Goal: Task Accomplishment & Management: Use online tool/utility

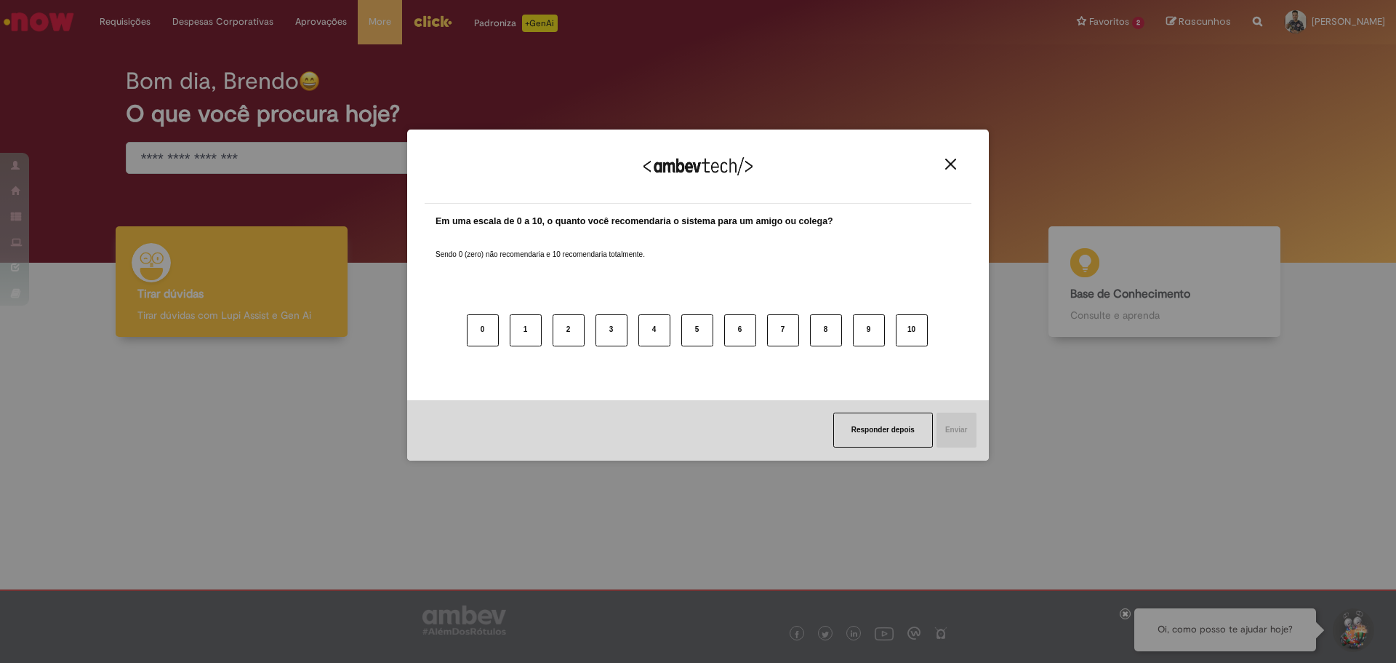
click at [953, 171] on div "Agradecemos seu feedback!" at bounding box center [698, 175] width 547 height 57
click at [947, 166] on img "Close" at bounding box center [951, 164] width 11 height 11
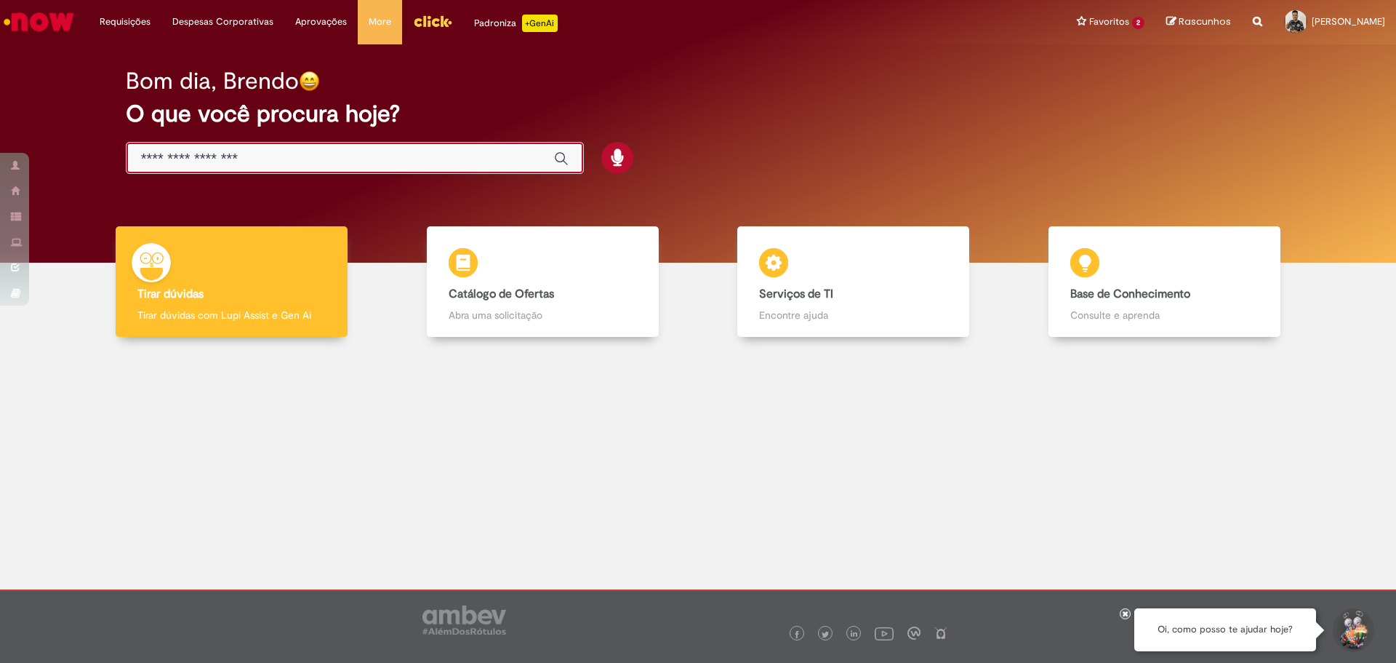
click at [324, 157] on input "Basta digitar aqui" at bounding box center [340, 159] width 399 height 17
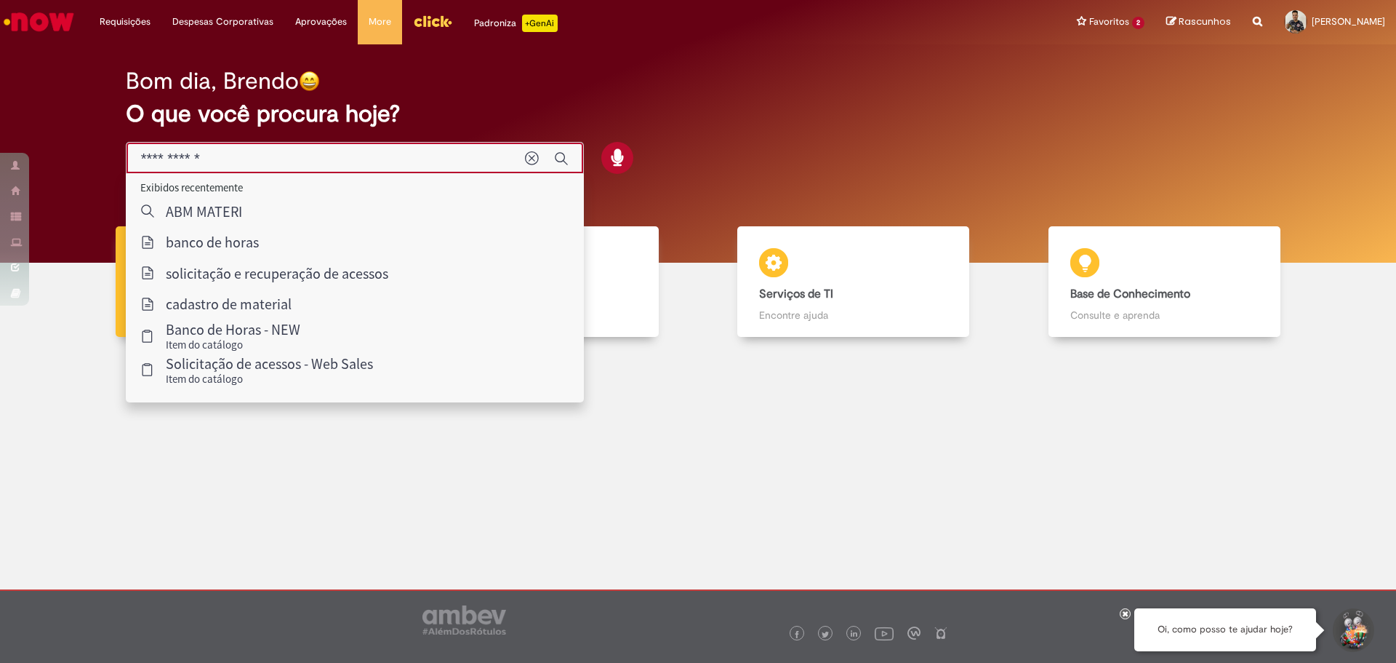
type input "**********"
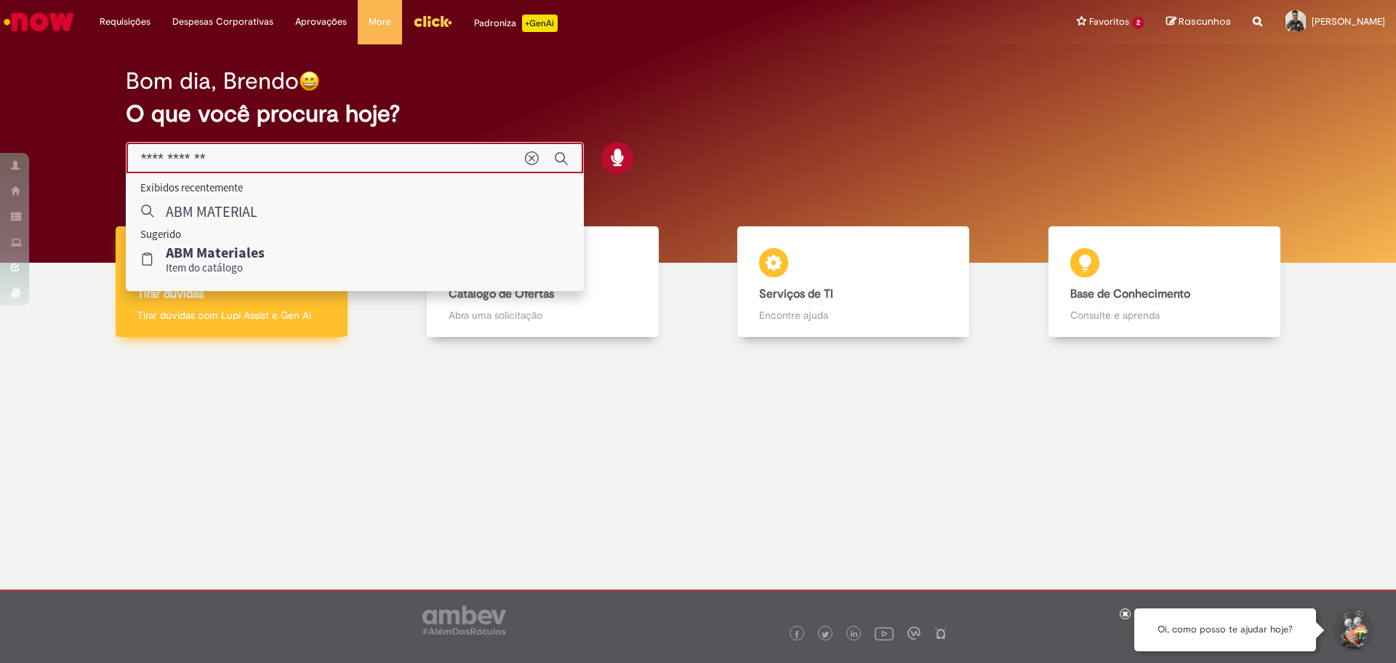
drag, startPoint x: 225, startPoint y: 258, endPoint x: 240, endPoint y: 262, distance: 15.0
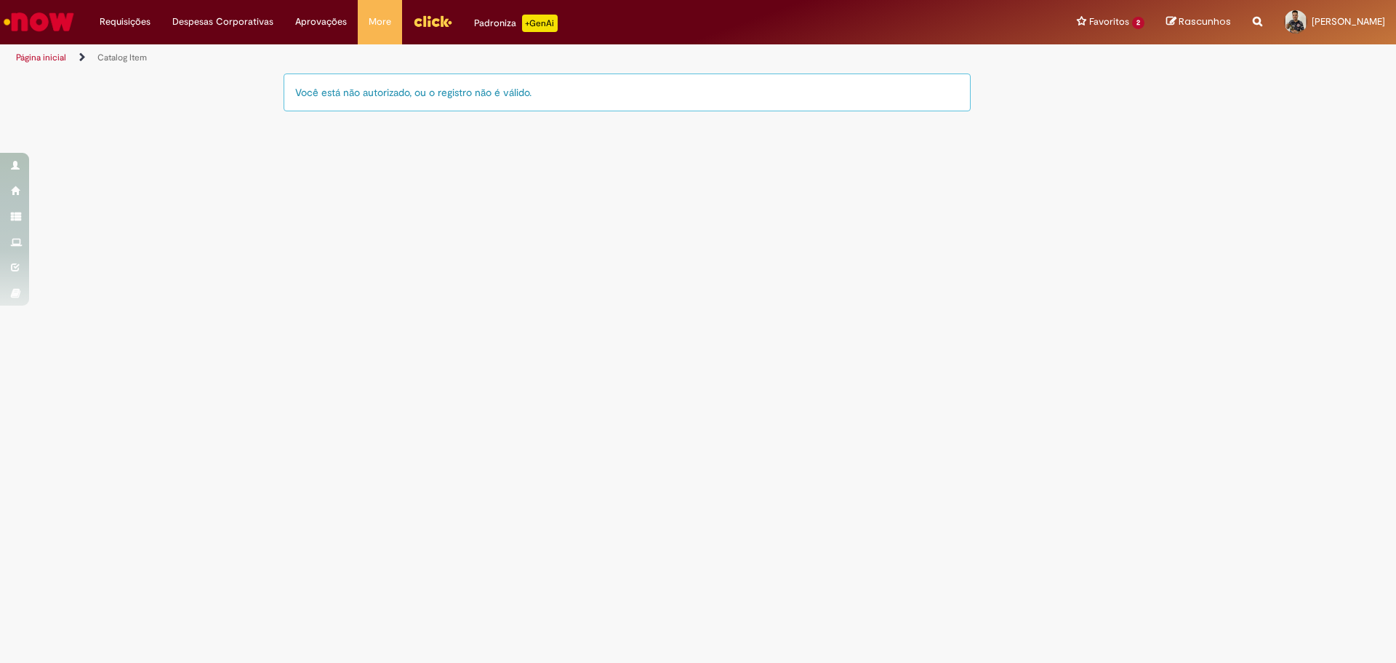
click at [26, 401] on main "Catalog Item LupiAssist +GenAI Digite a sua dúvida ou escolha uma opção a segui…" at bounding box center [698, 367] width 1396 height 591
drag, startPoint x: 115, startPoint y: 403, endPoint x: 245, endPoint y: 300, distance: 165.7
click at [115, 403] on main "Catalog Item LupiAssist +GenAI Digite a sua dúvida ou escolha uma opção a segui…" at bounding box center [698, 367] width 1396 height 591
